Goal: Navigation & Orientation: Find specific page/section

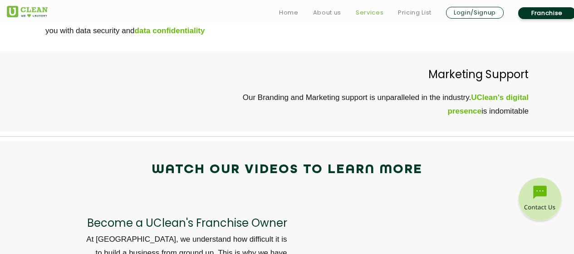
scroll to position [2903, 0]
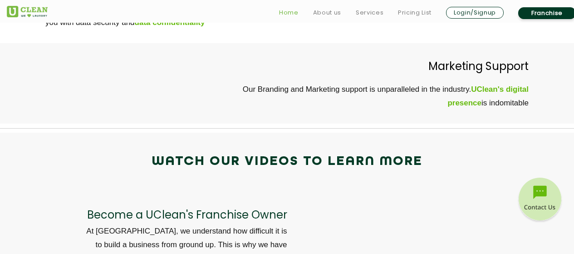
click at [294, 16] on link "Home" at bounding box center [289, 12] width 20 height 11
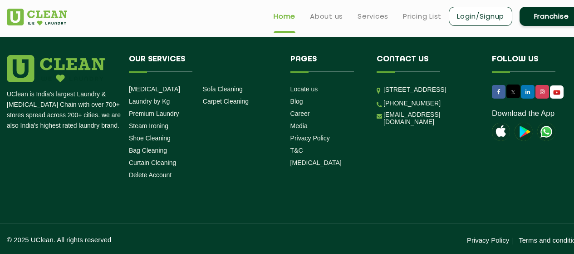
scroll to position [0, 0]
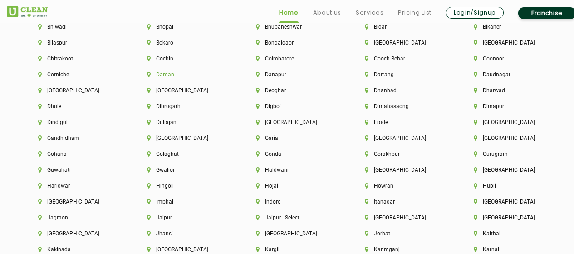
scroll to position [1878, 0]
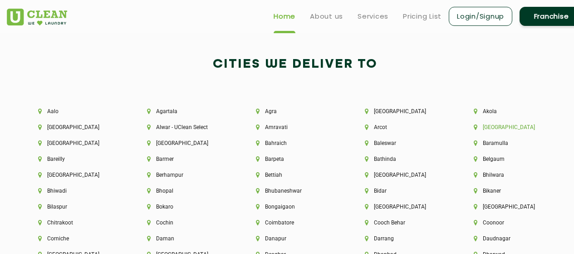
click at [498, 127] on li "[GEOGRAPHIC_DATA]" at bounding box center [513, 127] width 78 height 6
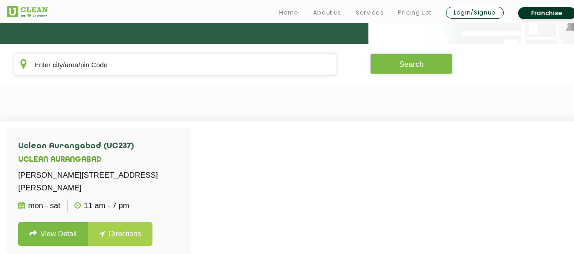
scroll to position [181, 0]
